Goal: Leave review/rating: Leave review/rating

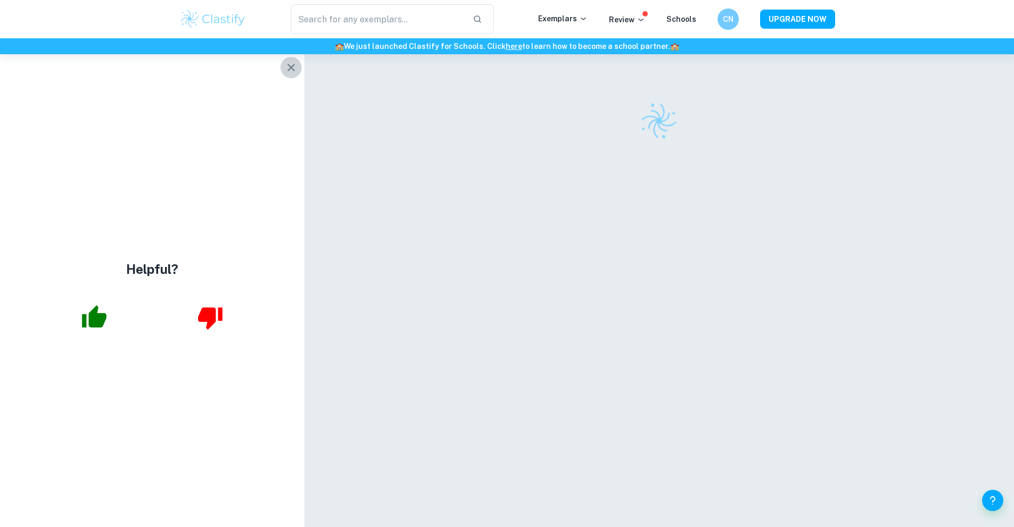
click at [288, 68] on icon "button" at bounding box center [291, 67] width 13 height 13
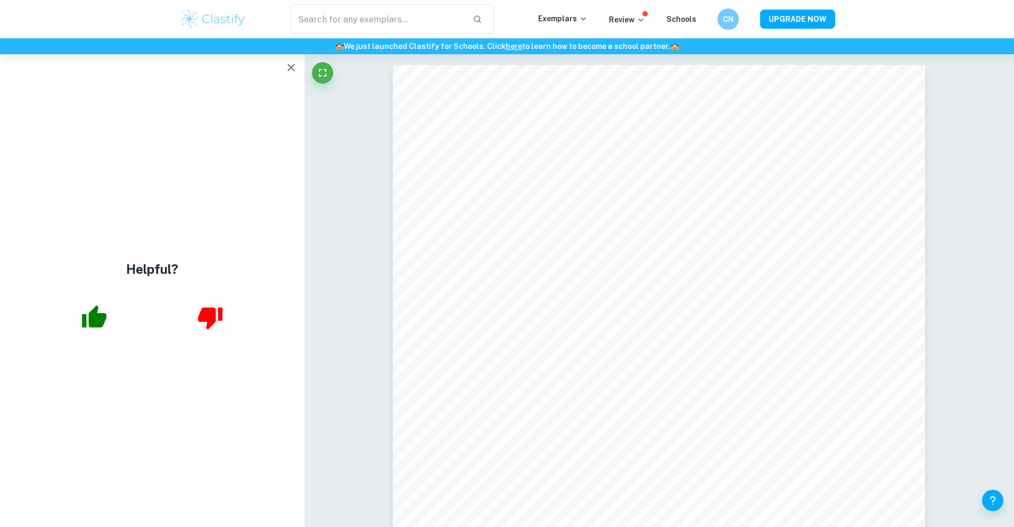
click at [283, 68] on button "button" at bounding box center [290, 67] width 21 height 21
click at [288, 70] on icon "button" at bounding box center [290, 67] width 7 height 7
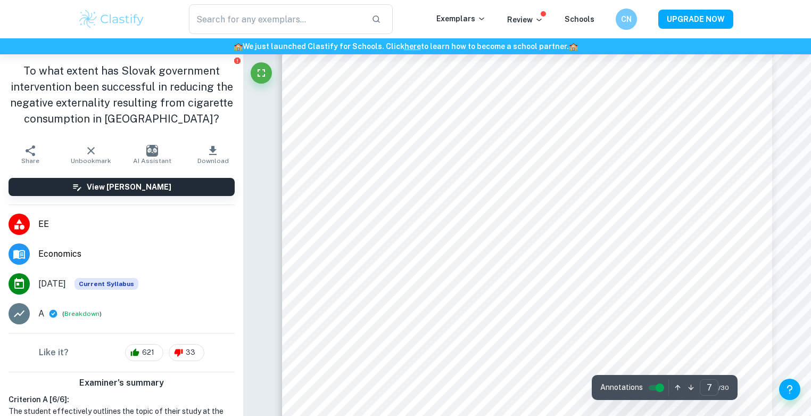
scroll to position [4072, 0]
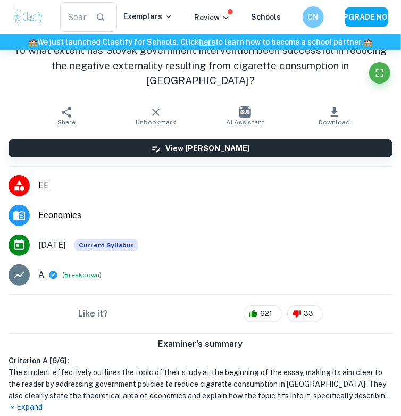
type input "7"
